Goal: Information Seeking & Learning: Learn about a topic

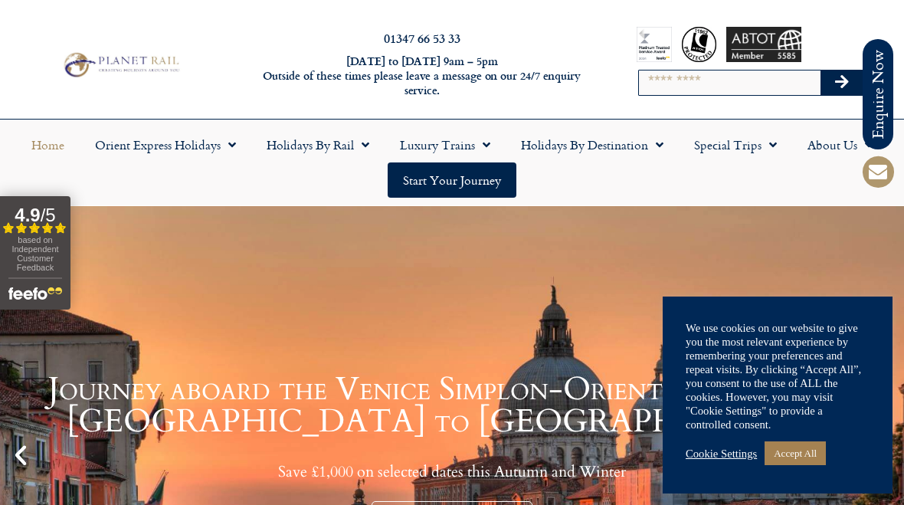
click at [670, 84] on input "Search" at bounding box center [729, 82] width 181 height 25
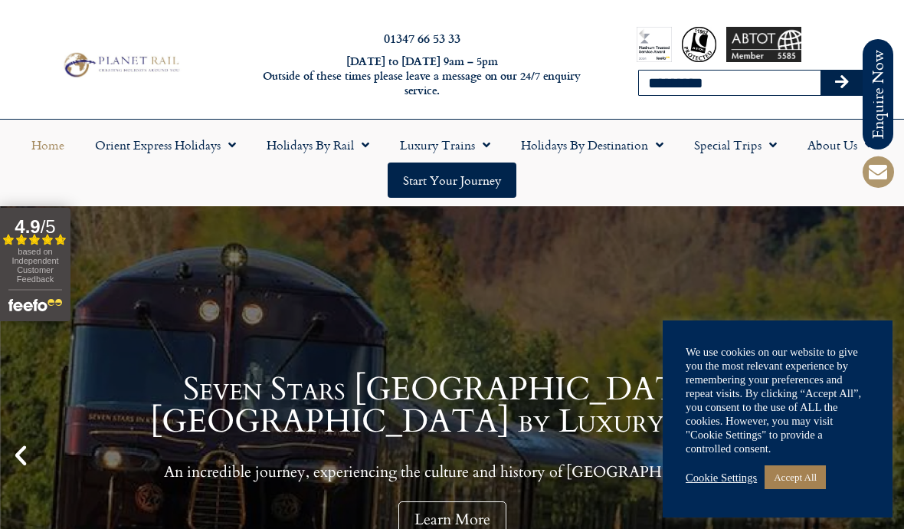
type input "*********"
click at [842, 82] on button "Search" at bounding box center [843, 82] width 44 height 25
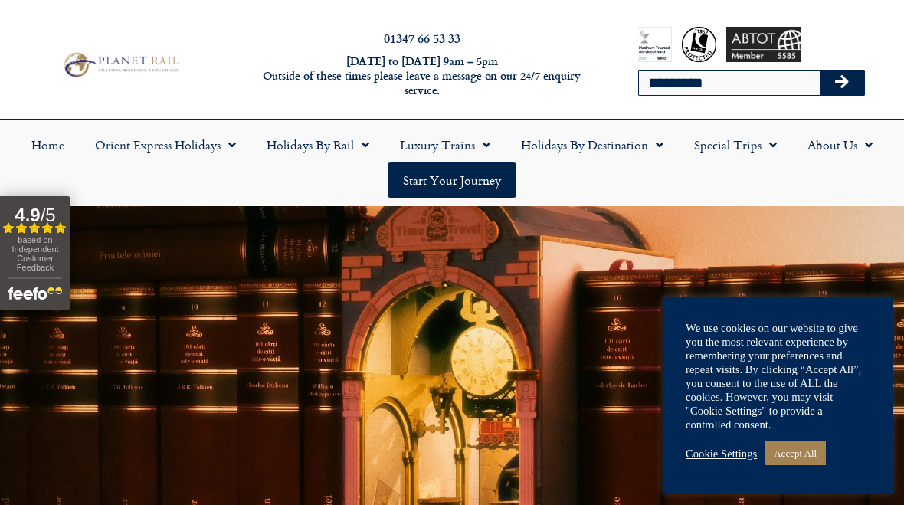
click at [807, 454] on link "Accept All" at bounding box center [795, 453] width 61 height 24
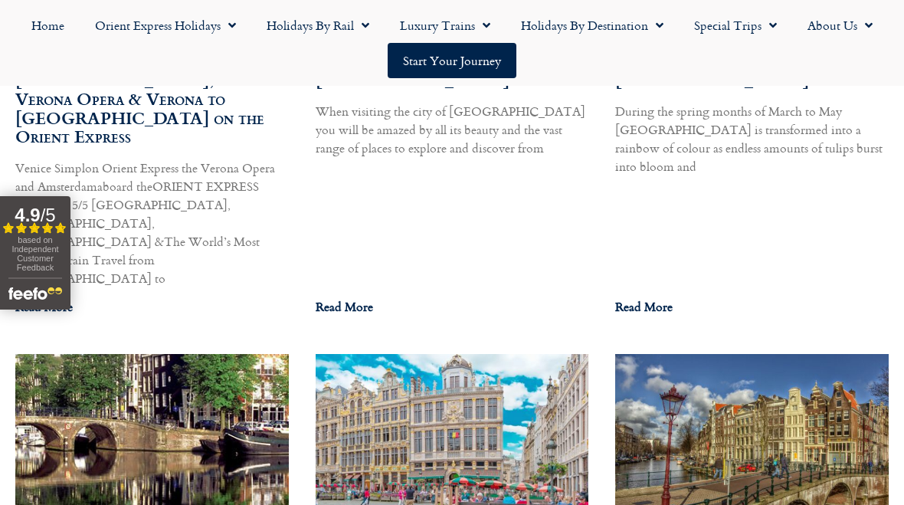
scroll to position [1700, 0]
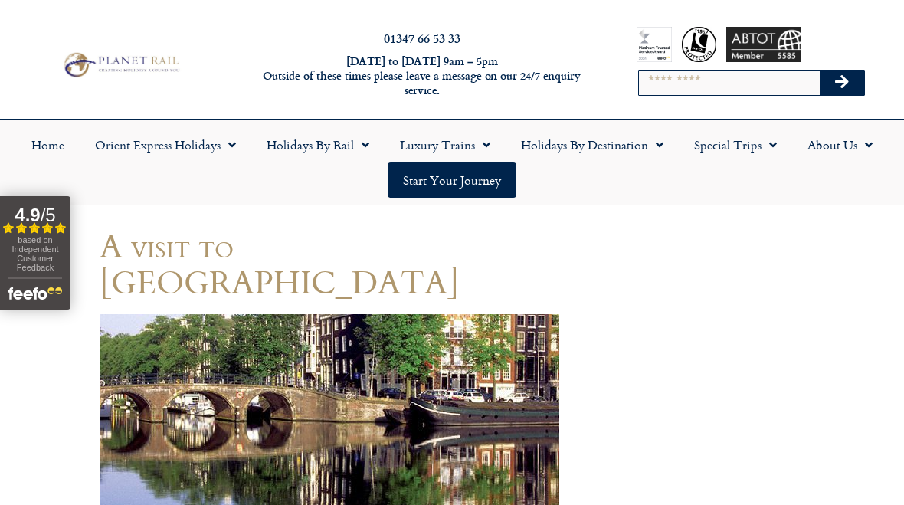
click at [467, 177] on link "Start your Journey" at bounding box center [452, 179] width 129 height 35
